Goal: Navigation & Orientation: Find specific page/section

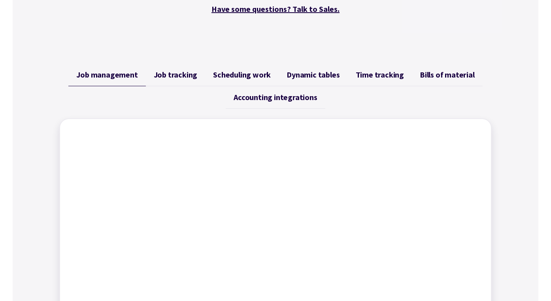
scroll to position [268, 0]
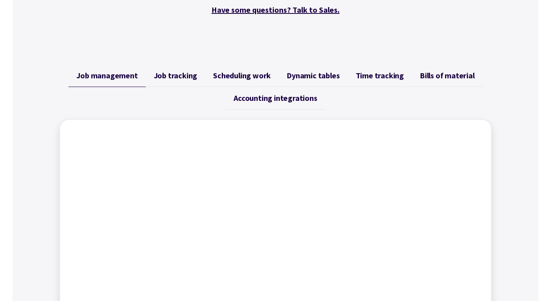
click at [267, 96] on span "Accounting integrations" at bounding box center [275, 97] width 83 height 9
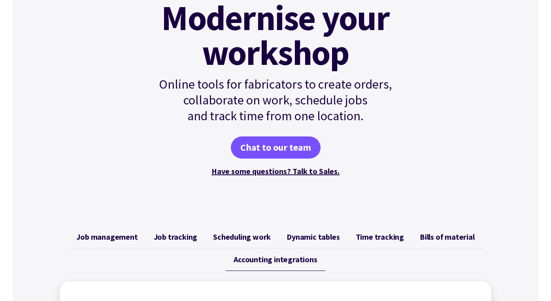
scroll to position [0, 0]
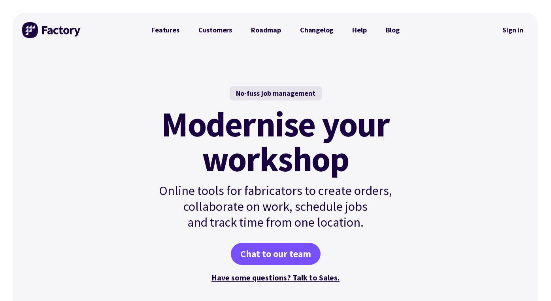
click at [216, 32] on link "Customers" at bounding box center [215, 30] width 53 height 16
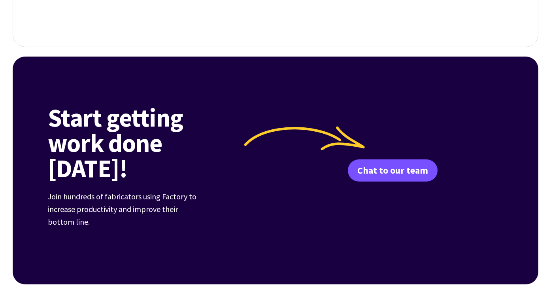
scroll to position [907, 0]
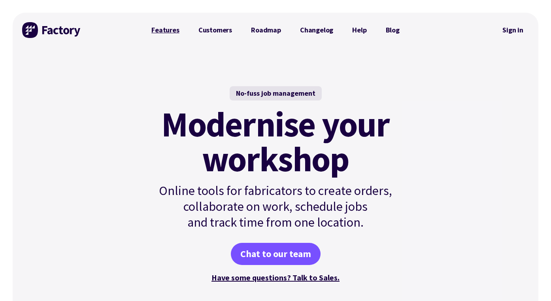
click at [168, 32] on link "Features" at bounding box center [165, 30] width 47 height 16
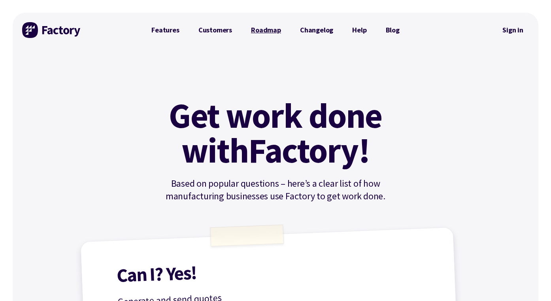
click at [261, 29] on link "Roadmap" at bounding box center [266, 30] width 49 height 16
